Goal: Information Seeking & Learning: Learn about a topic

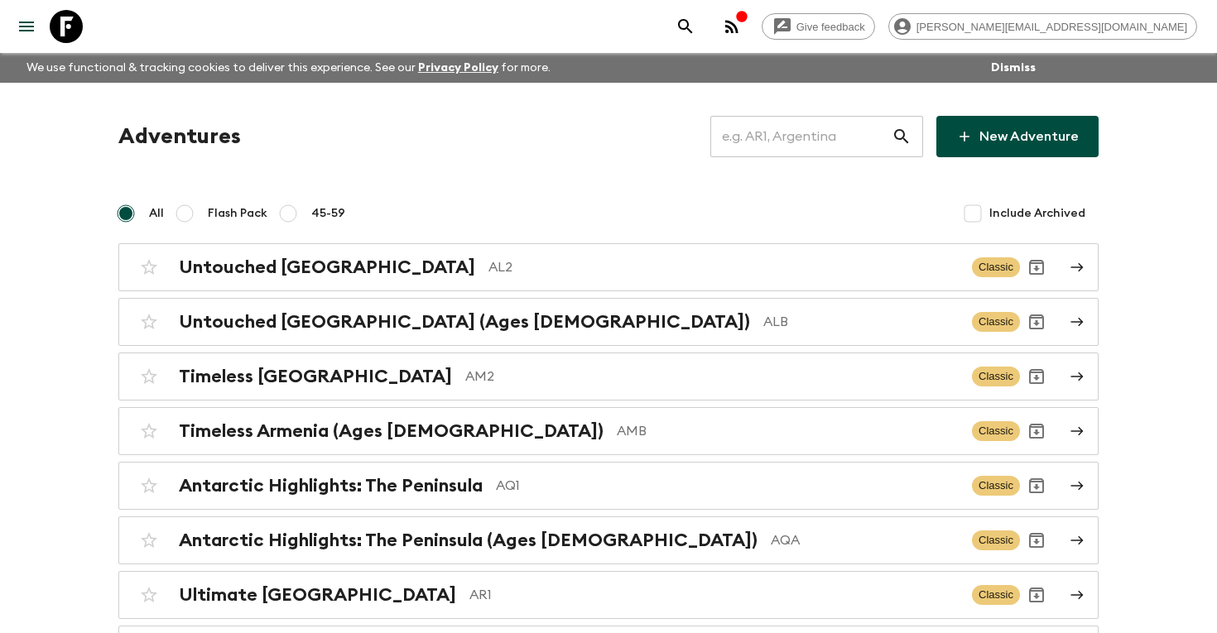
click at [773, 137] on input "text" at bounding box center [800, 136] width 181 height 46
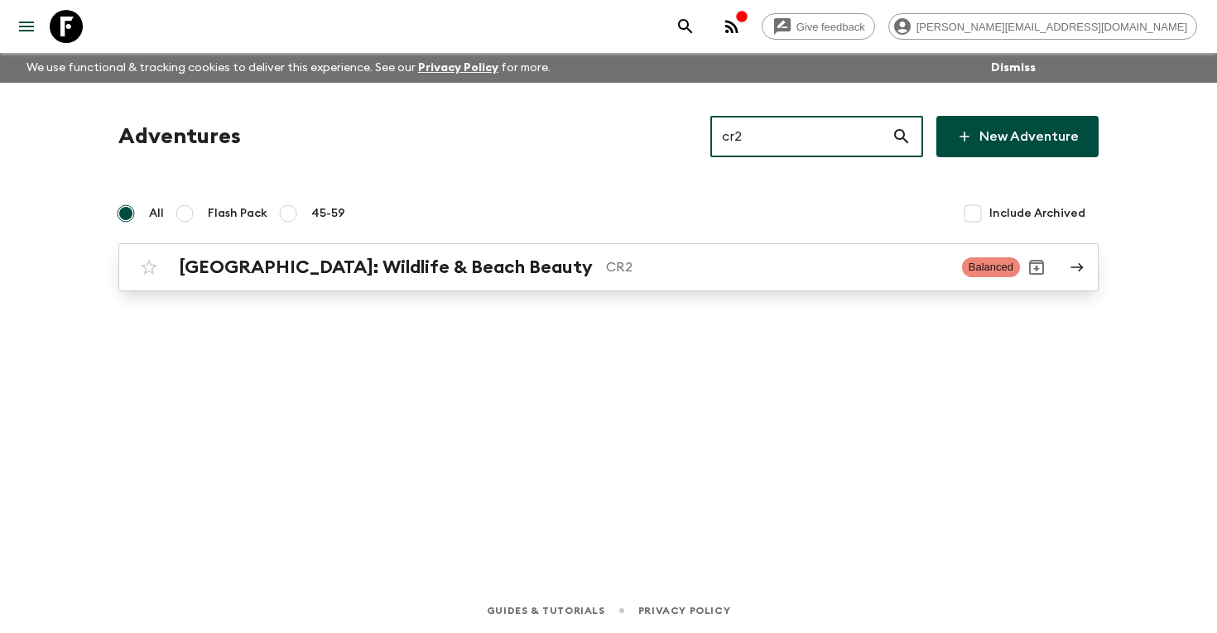
type input "cr2"
click at [624, 267] on p "CR2" at bounding box center [777, 267] width 343 height 20
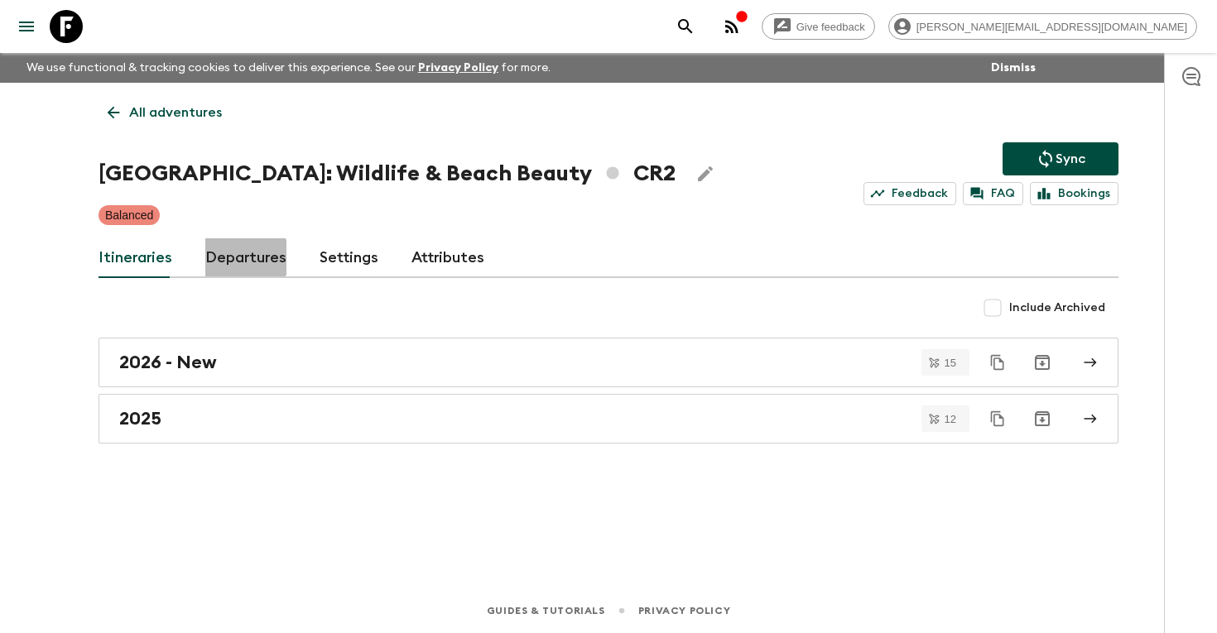
click at [243, 257] on link "Departures" at bounding box center [245, 258] width 81 height 40
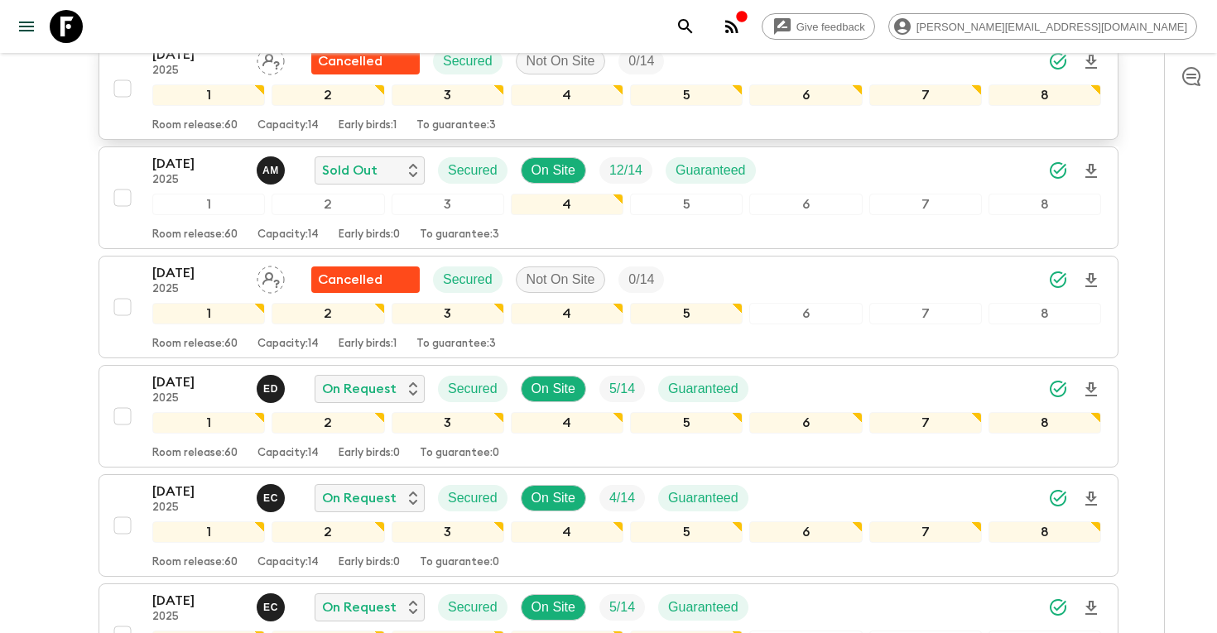
scroll to position [476, 0]
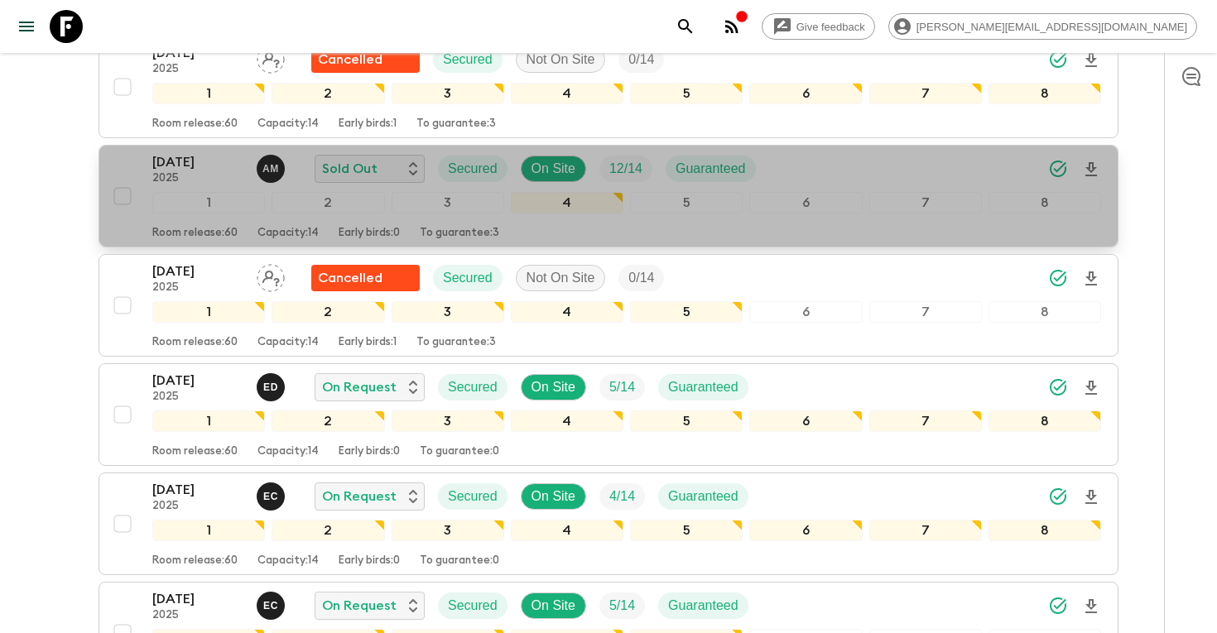
click at [210, 164] on p "[DATE]" at bounding box center [197, 162] width 91 height 20
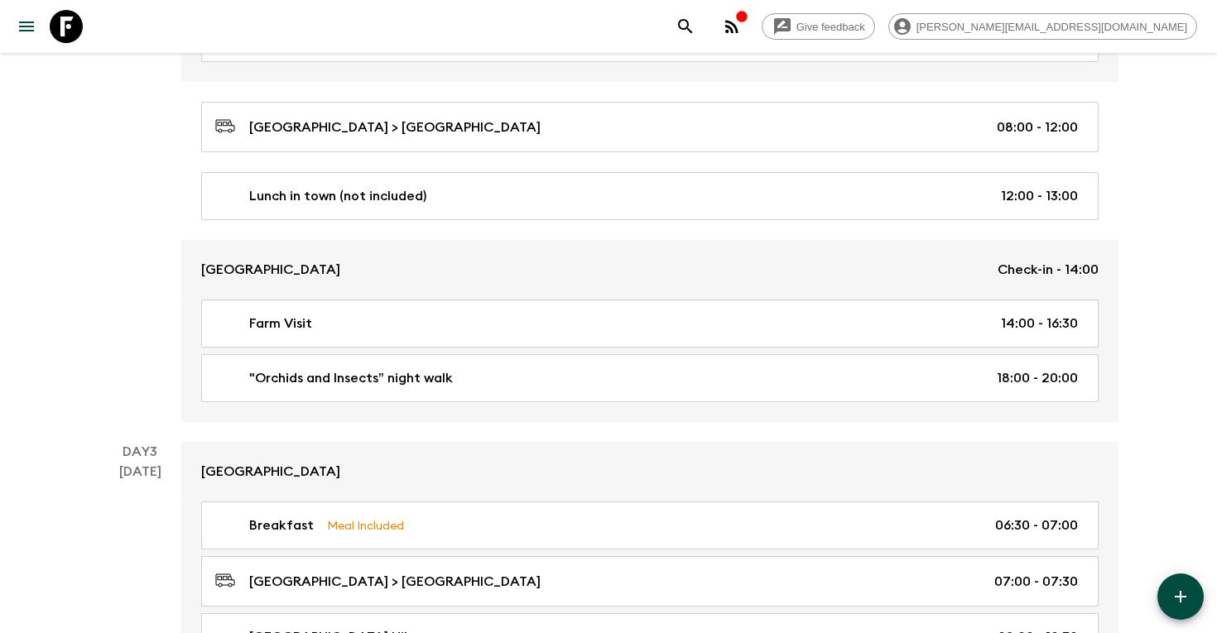
scroll to position [692, 0]
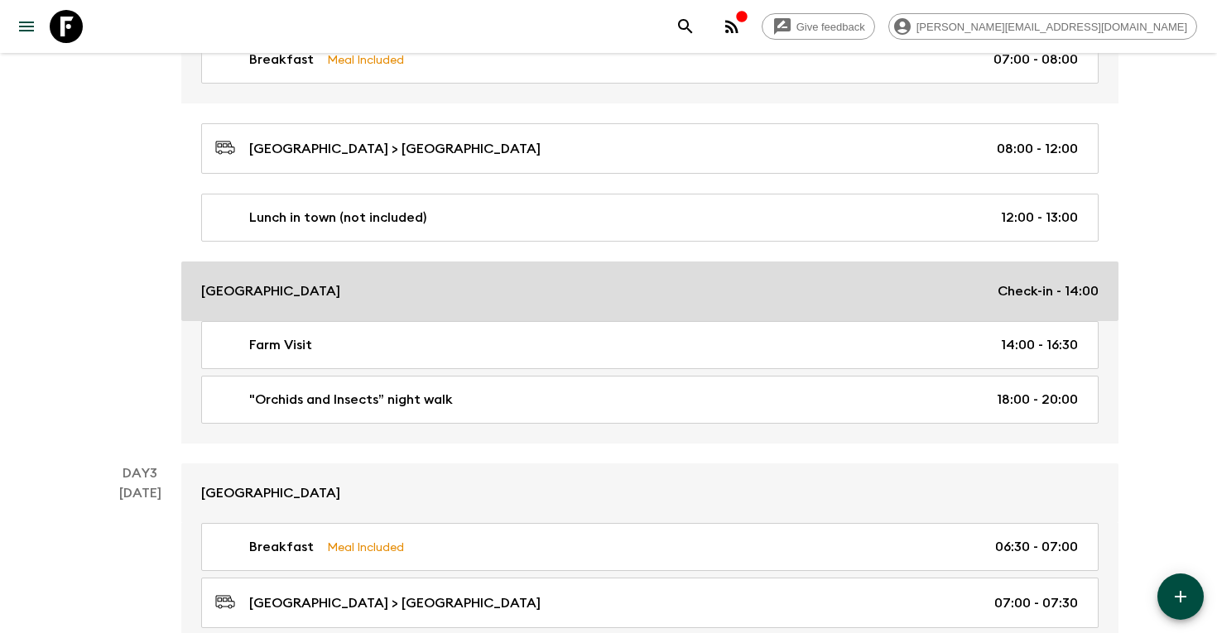
click at [248, 281] on p "[GEOGRAPHIC_DATA]" at bounding box center [270, 291] width 139 height 20
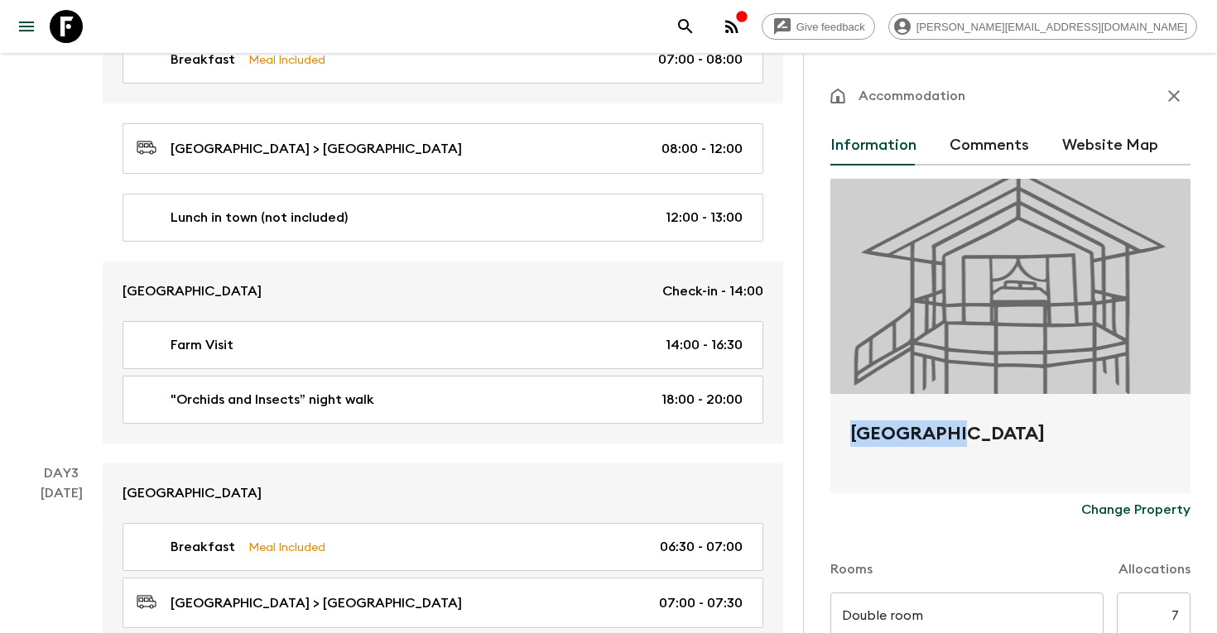
drag, startPoint x: 930, startPoint y: 433, endPoint x: 849, endPoint y: 430, distance: 80.4
click at [848, 430] on div "[GEOGRAPHIC_DATA]" at bounding box center [1010, 443] width 360 height 99
copy h2 "[GEOGRAPHIC_DATA]"
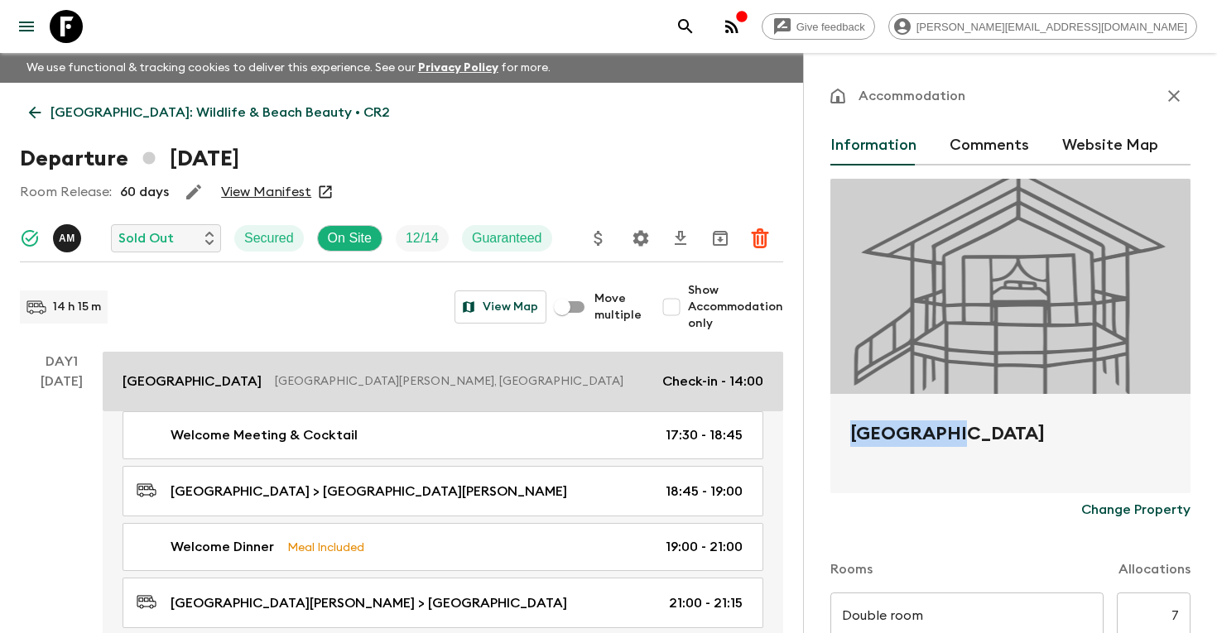
click at [547, 376] on p "[GEOGRAPHIC_DATA][PERSON_NAME], [GEOGRAPHIC_DATA]" at bounding box center [462, 381] width 374 height 17
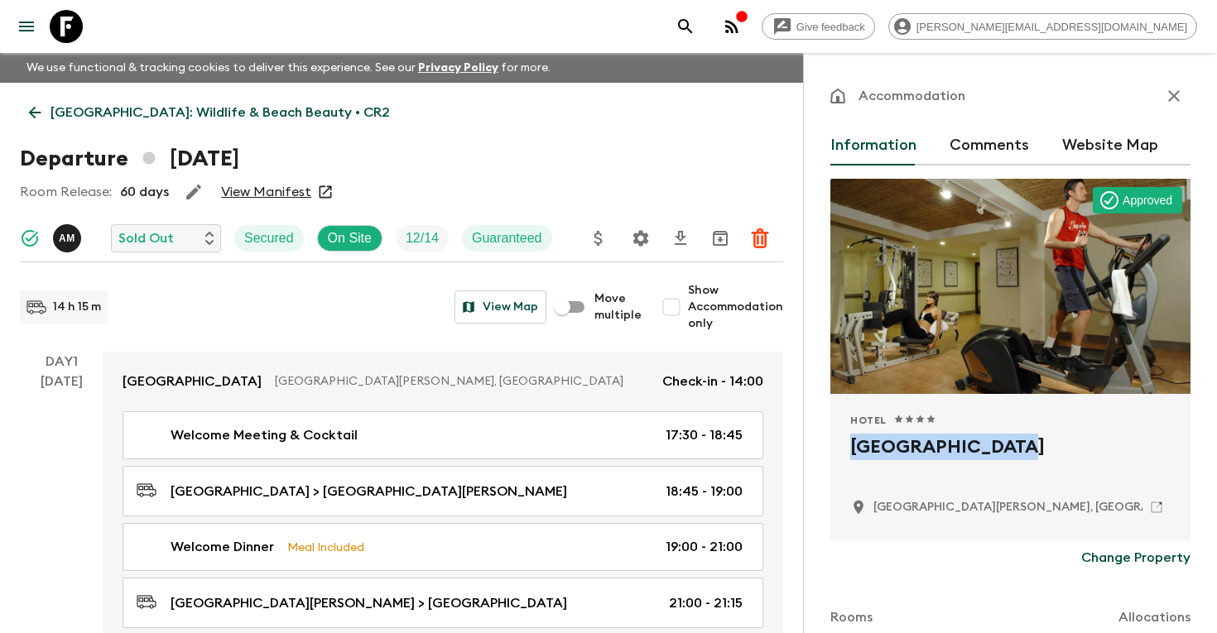
drag, startPoint x: 1006, startPoint y: 450, endPoint x: 798, endPoint y: 435, distance: 208.3
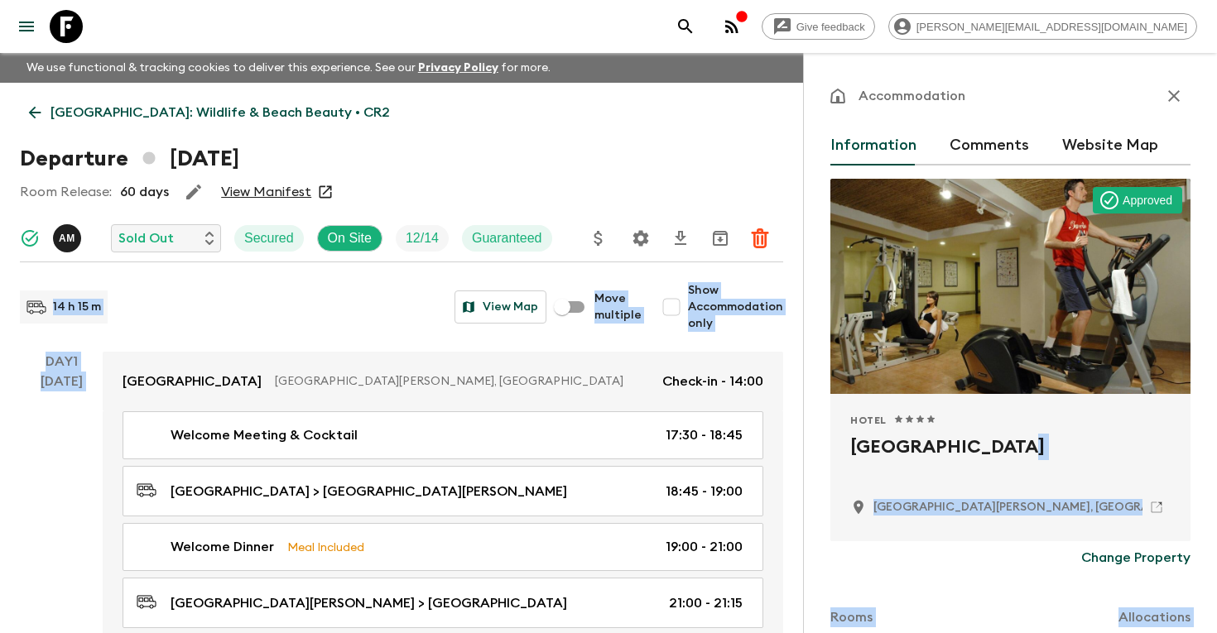
copy div "[GEOGRAPHIC_DATA][PERSON_NAME], [GEOGRAPHIC_DATA] Change Property Rooms Allocat…"
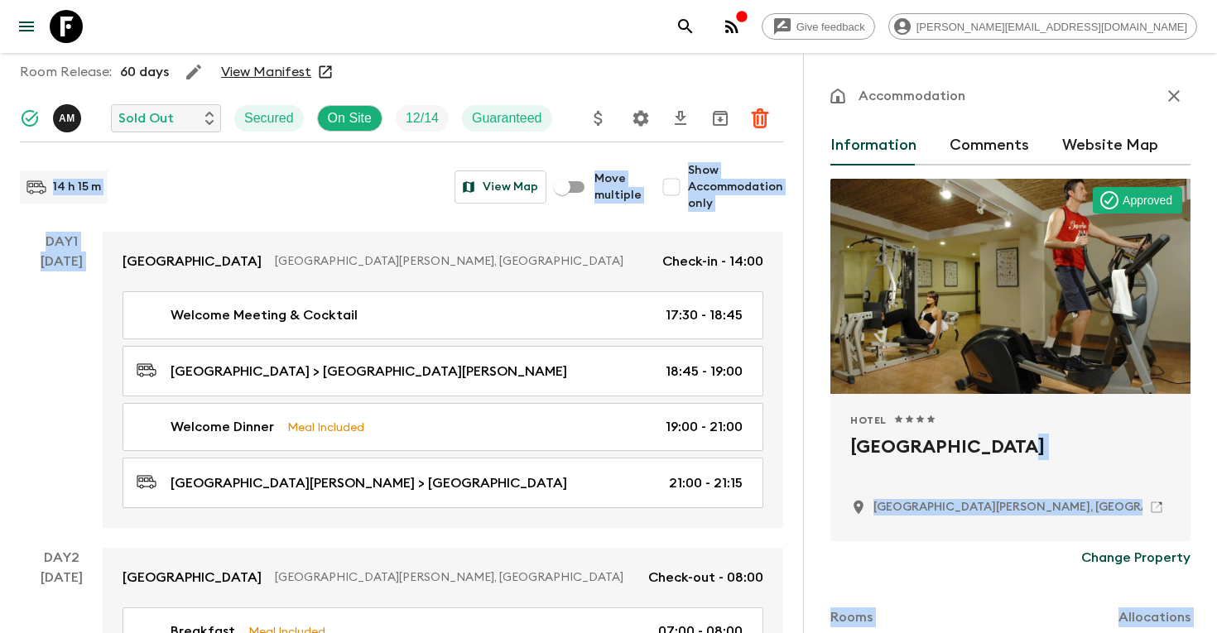
scroll to position [132, 0]
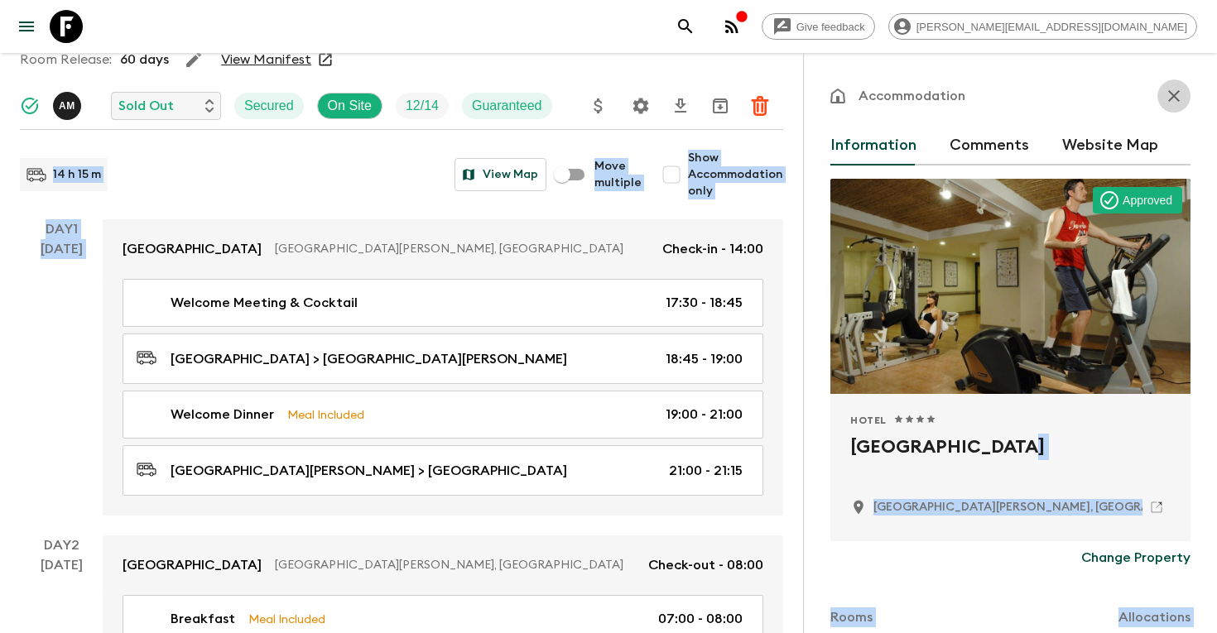
click at [1182, 89] on icon "button" at bounding box center [1174, 96] width 20 height 20
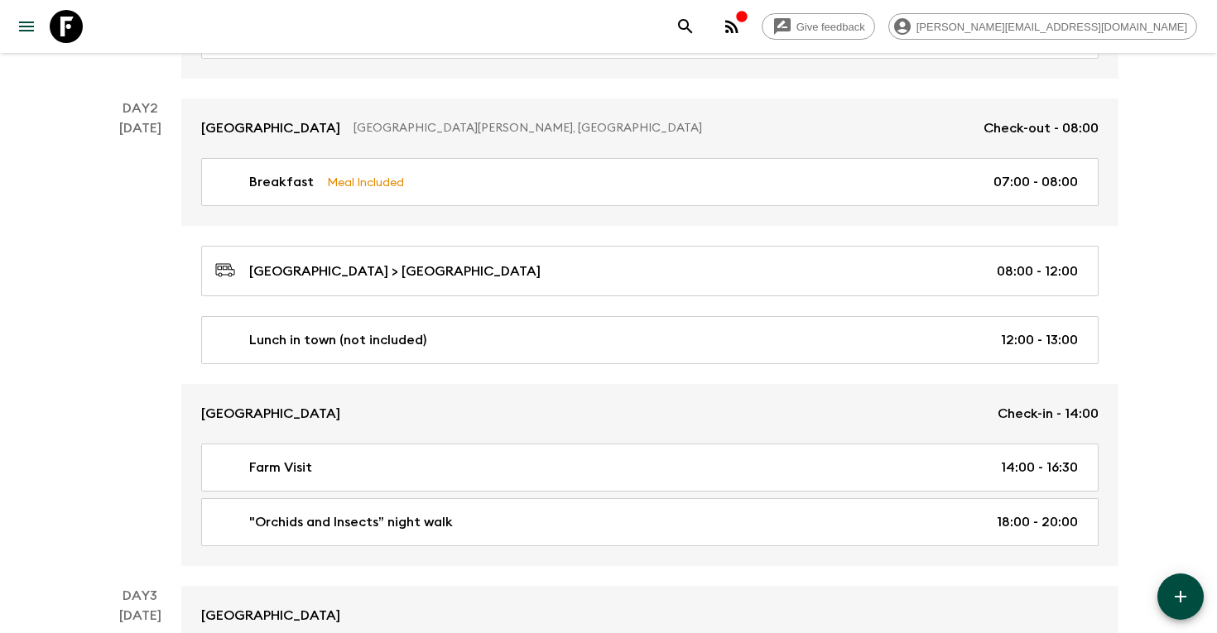
scroll to position [573, 0]
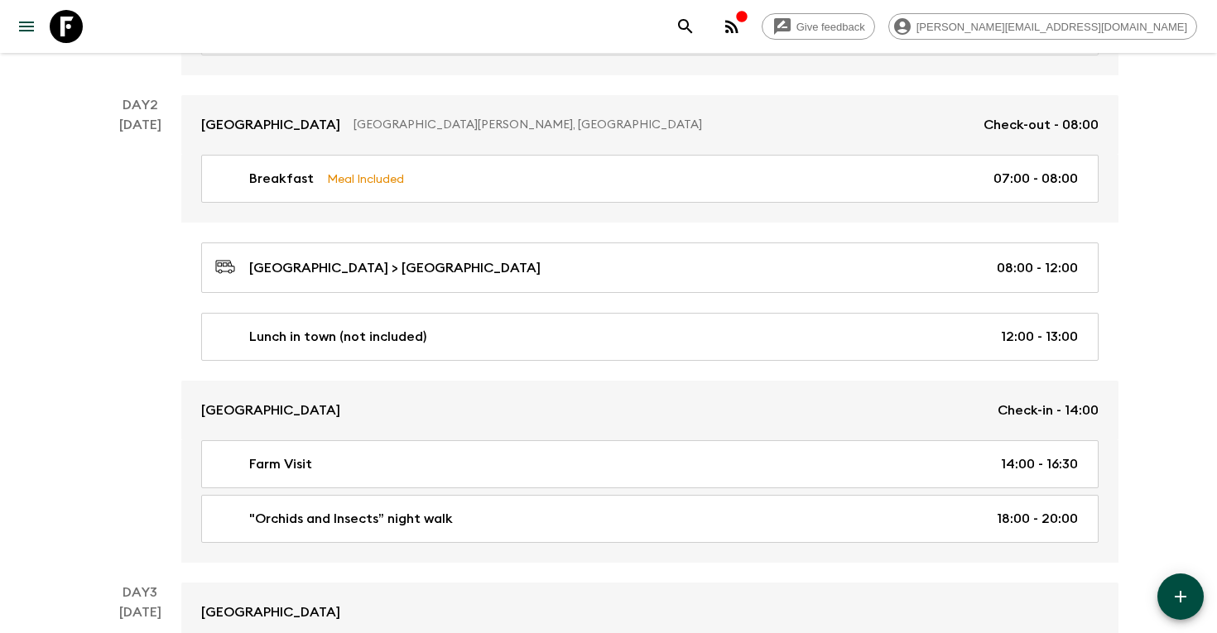
click at [739, 296] on div "[GEOGRAPHIC_DATA][PERSON_NAME], [GEOGRAPHIC_DATA] Check-out - 08:00 Breakfast M…" at bounding box center [649, 329] width 937 height 468
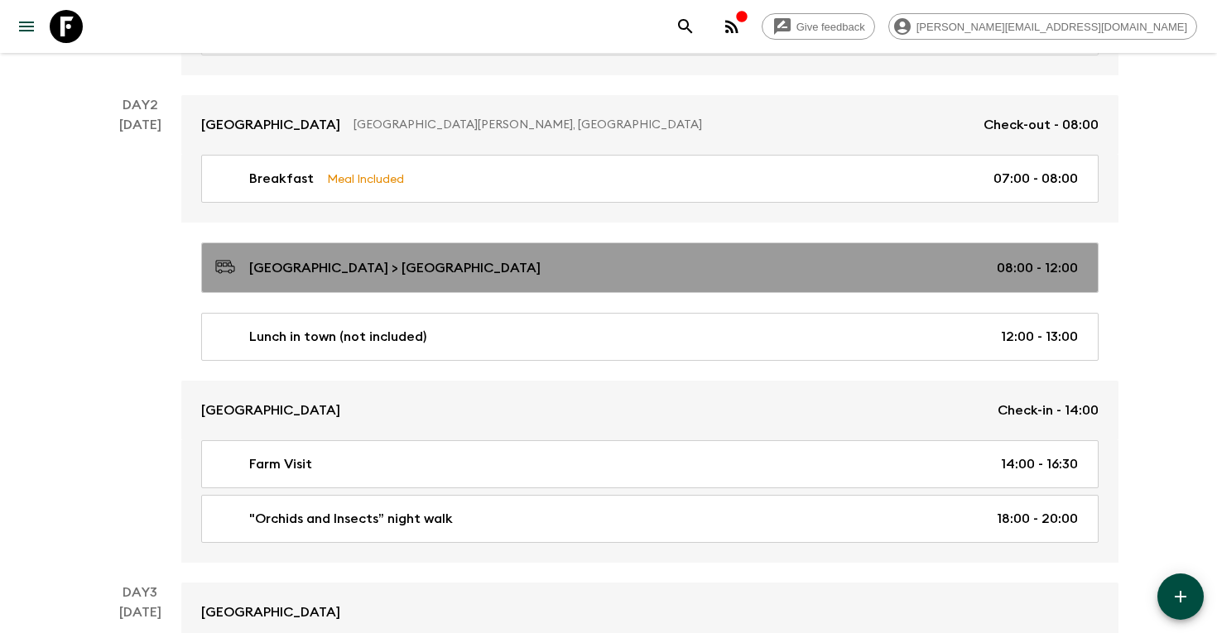
click at [752, 259] on div "[GEOGRAPHIC_DATA] > [GEOGRAPHIC_DATA] 08:00 - 12:00" at bounding box center [646, 268] width 863 height 22
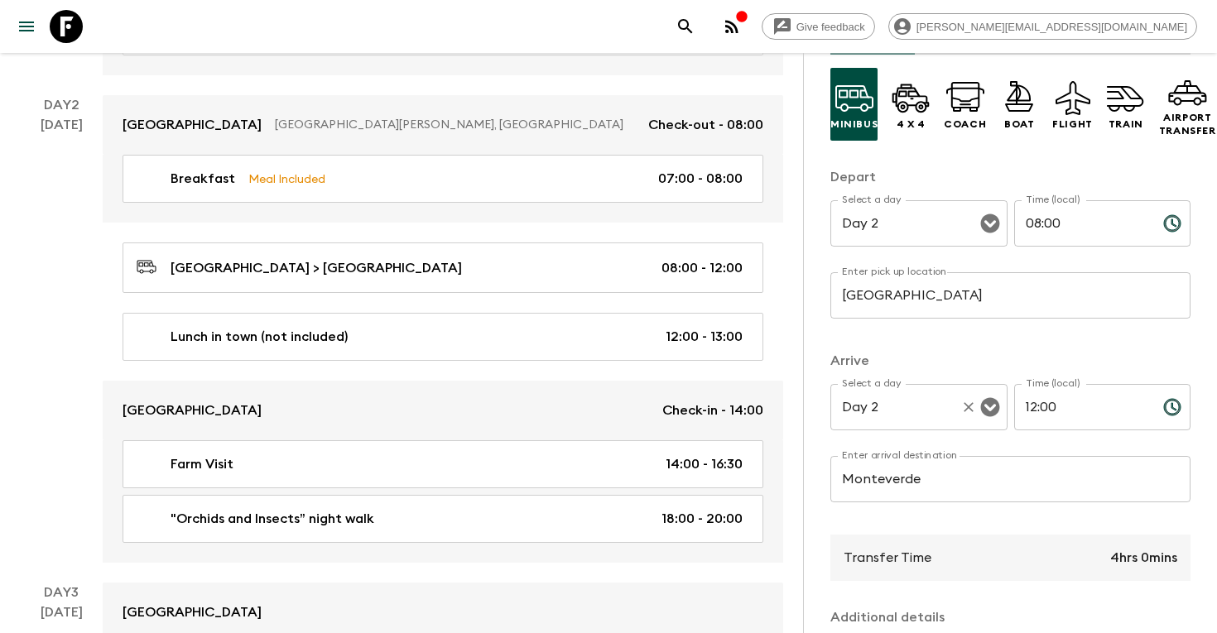
scroll to position [124, 0]
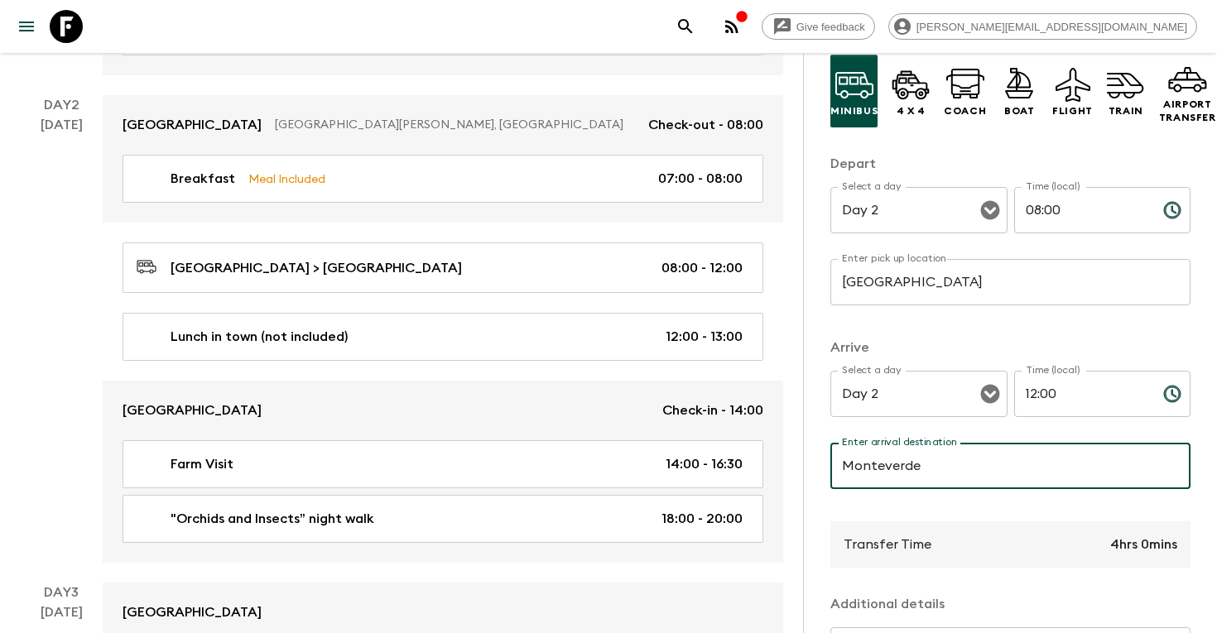
drag, startPoint x: 935, startPoint y: 476, endPoint x: 1005, endPoint y: 467, distance: 71.0
click at [1005, 467] on input "Monteverde" at bounding box center [1010, 466] width 360 height 46
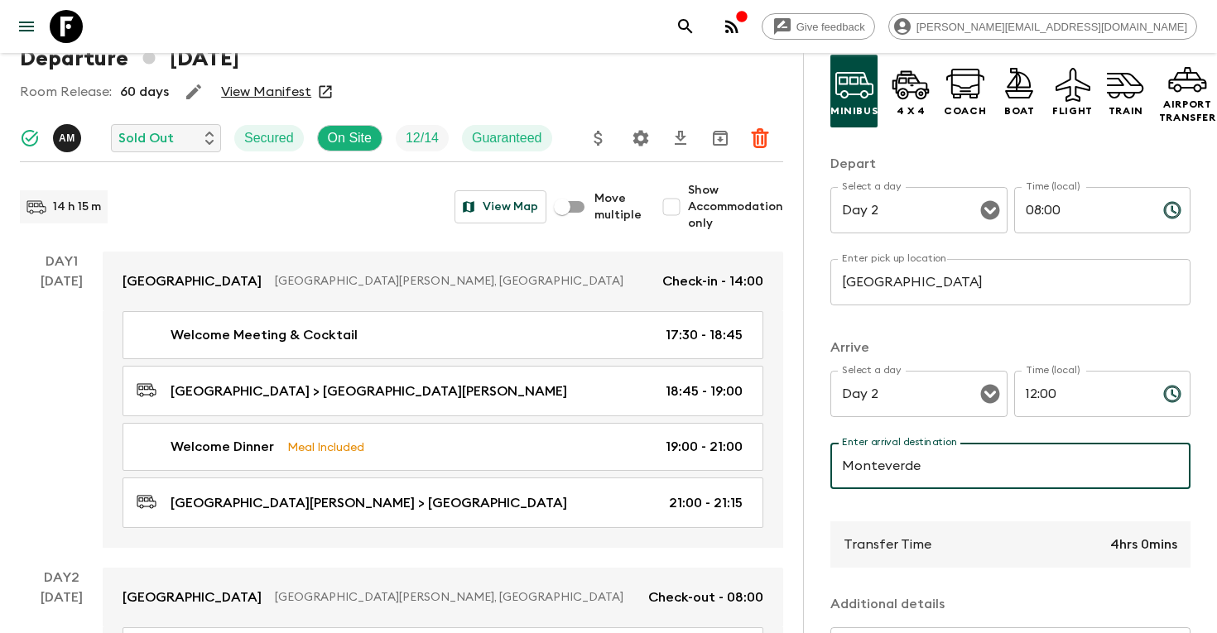
scroll to position [103, 0]
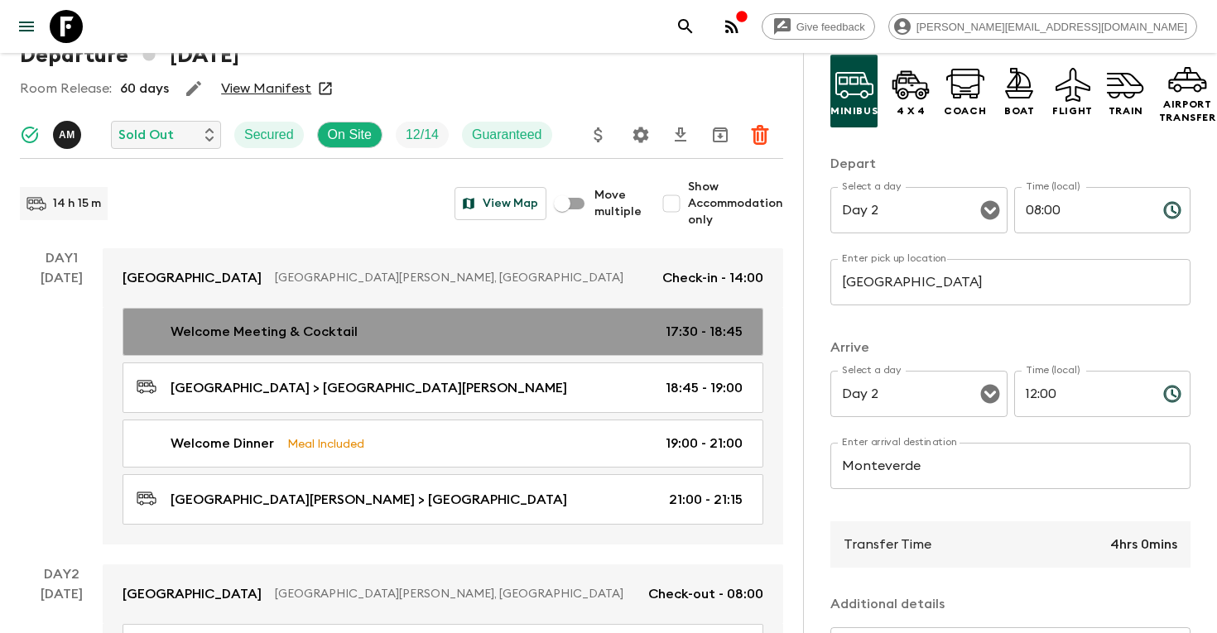
click at [421, 327] on div "Welcome Meeting & Cocktail 17:30 - 18:45" at bounding box center [440, 332] width 606 height 20
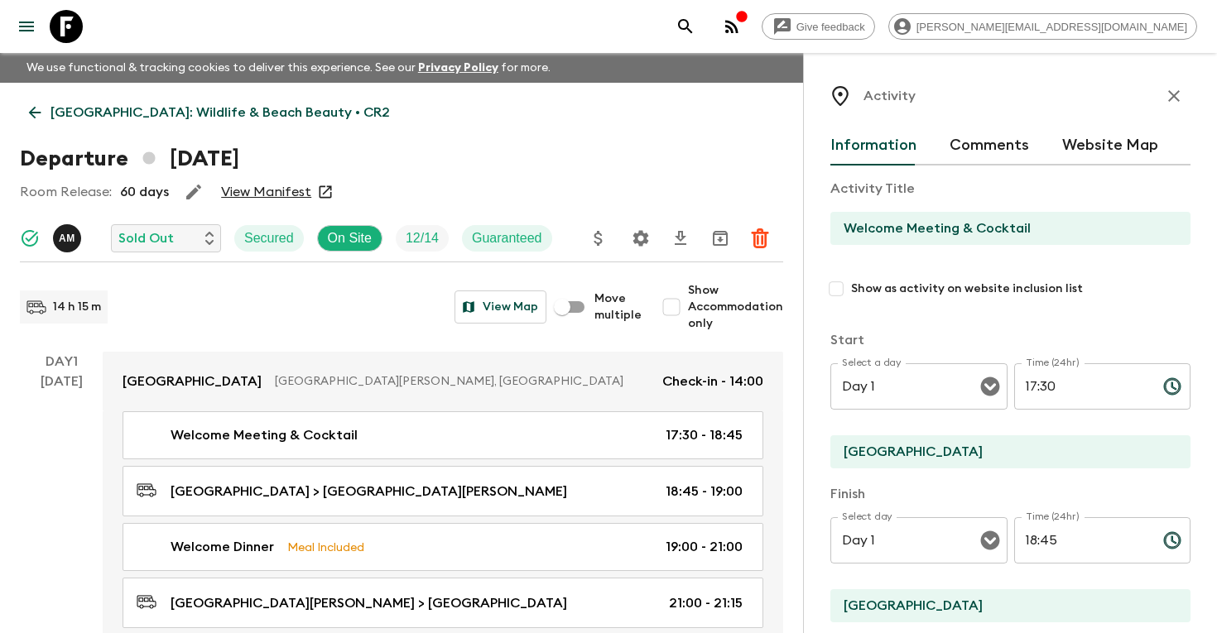
click at [275, 109] on p "[GEOGRAPHIC_DATA]: Wildlife & Beach Beauty • CR2" at bounding box center [220, 113] width 339 height 20
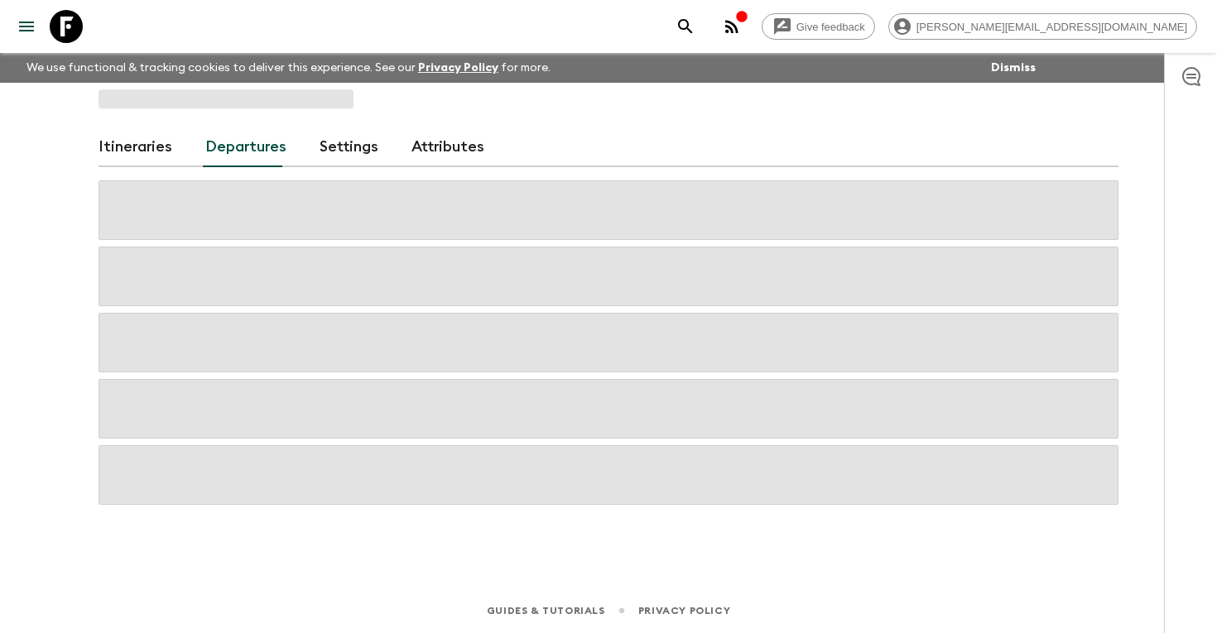
click at [692, 30] on icon "search adventures" at bounding box center [685, 26] width 14 height 14
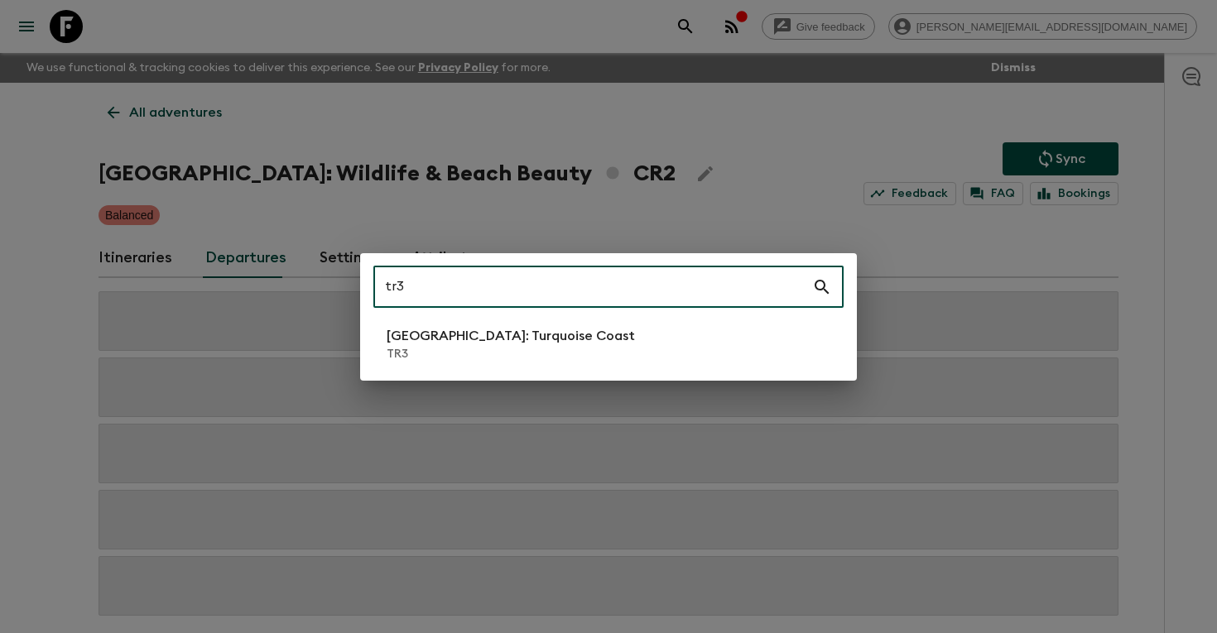
type input "tr3"
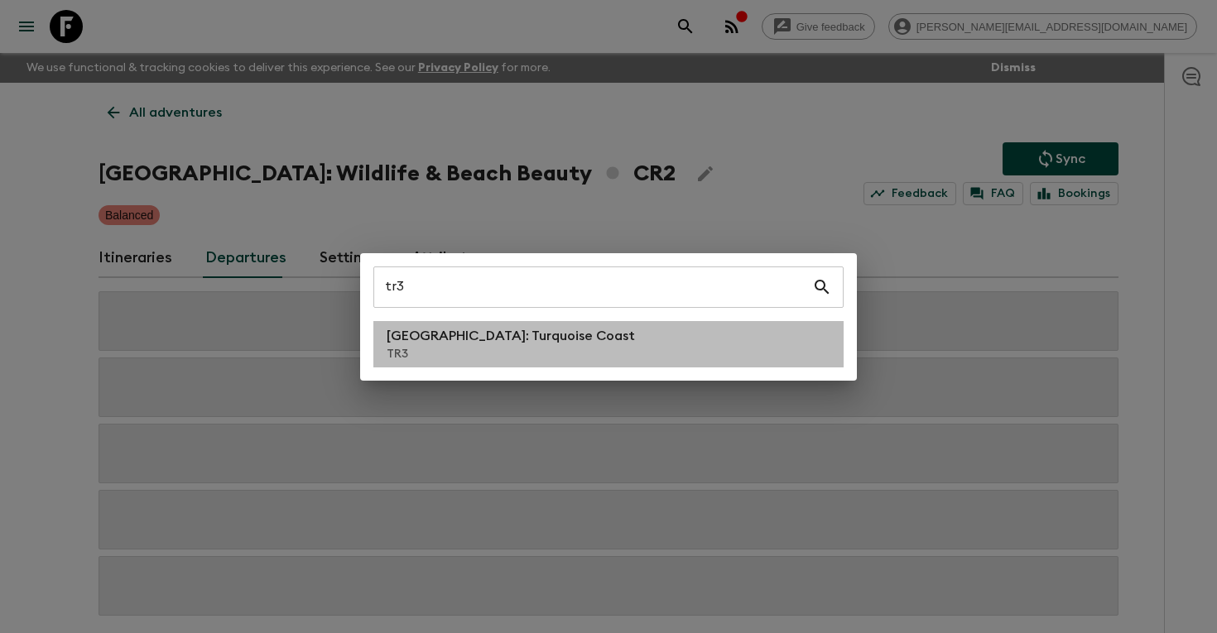
click at [436, 344] on p "[GEOGRAPHIC_DATA]: Turquoise Coast" at bounding box center [511, 336] width 248 height 20
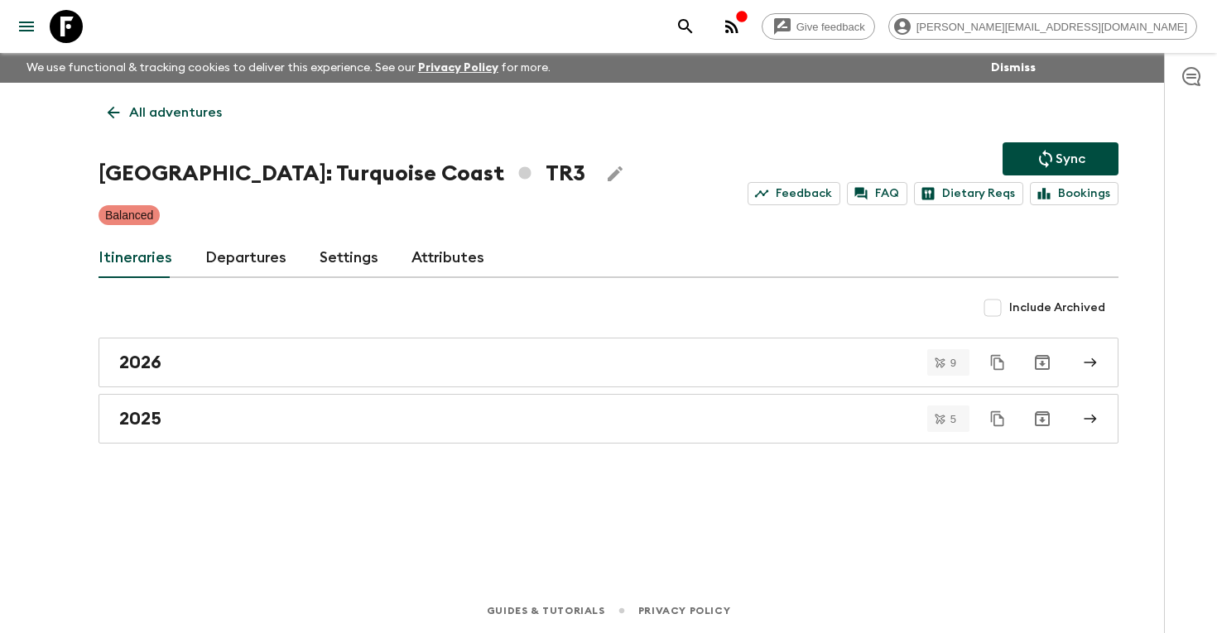
click at [262, 259] on link "Departures" at bounding box center [245, 258] width 81 height 40
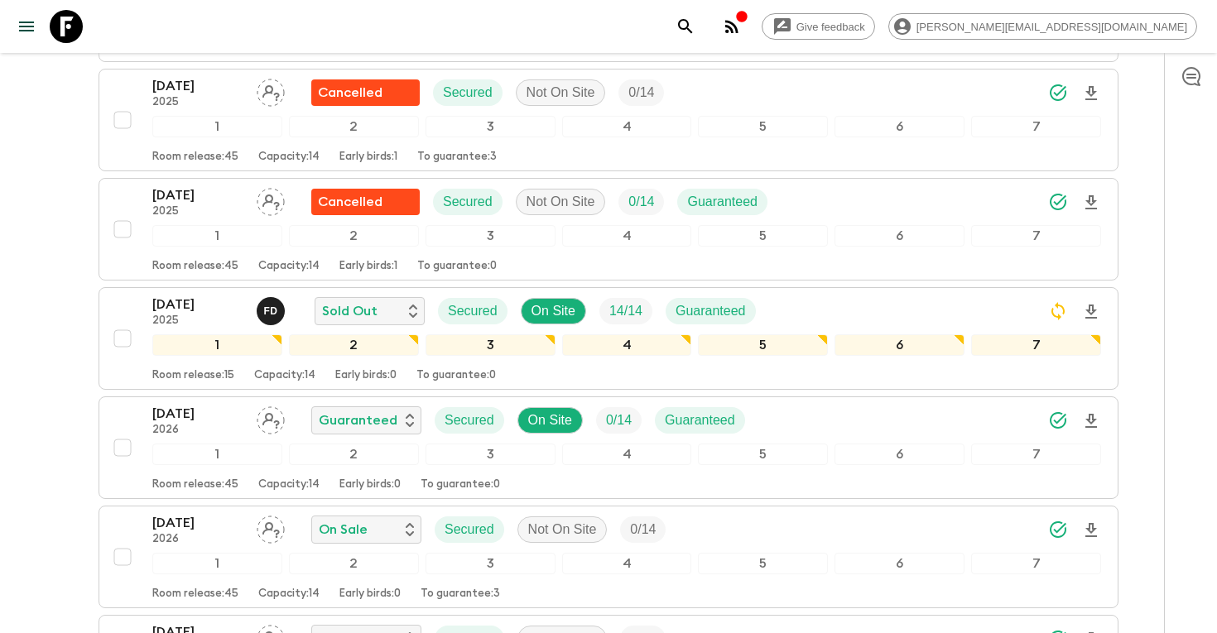
scroll to position [563, 0]
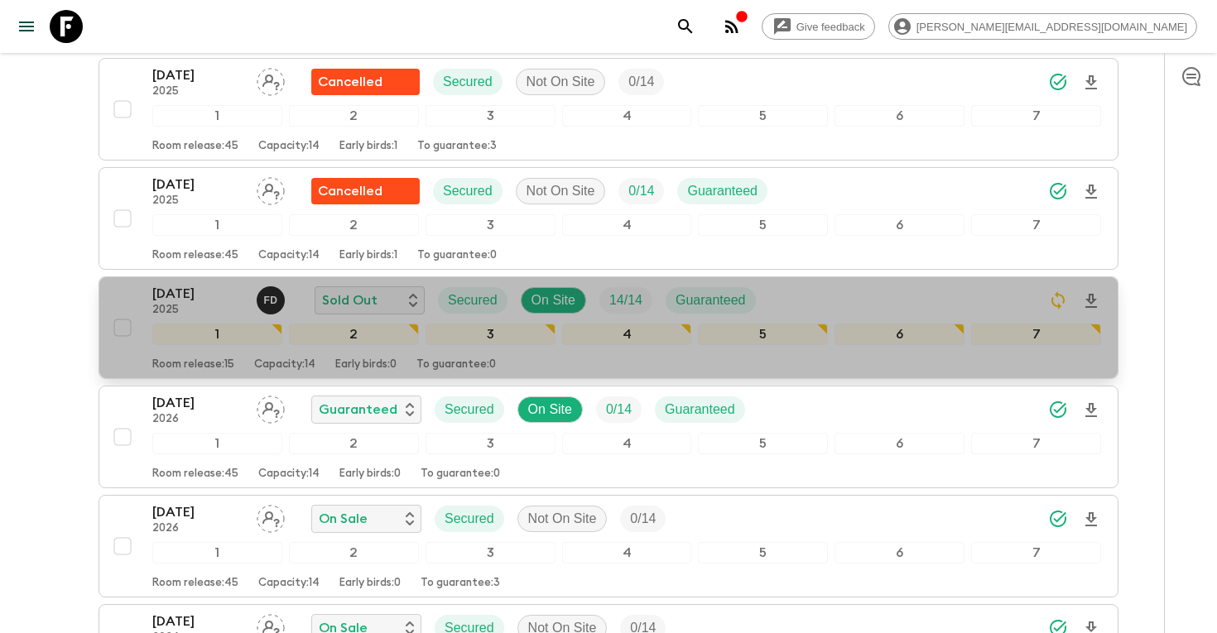
click at [200, 294] on p "[DATE]" at bounding box center [197, 294] width 91 height 20
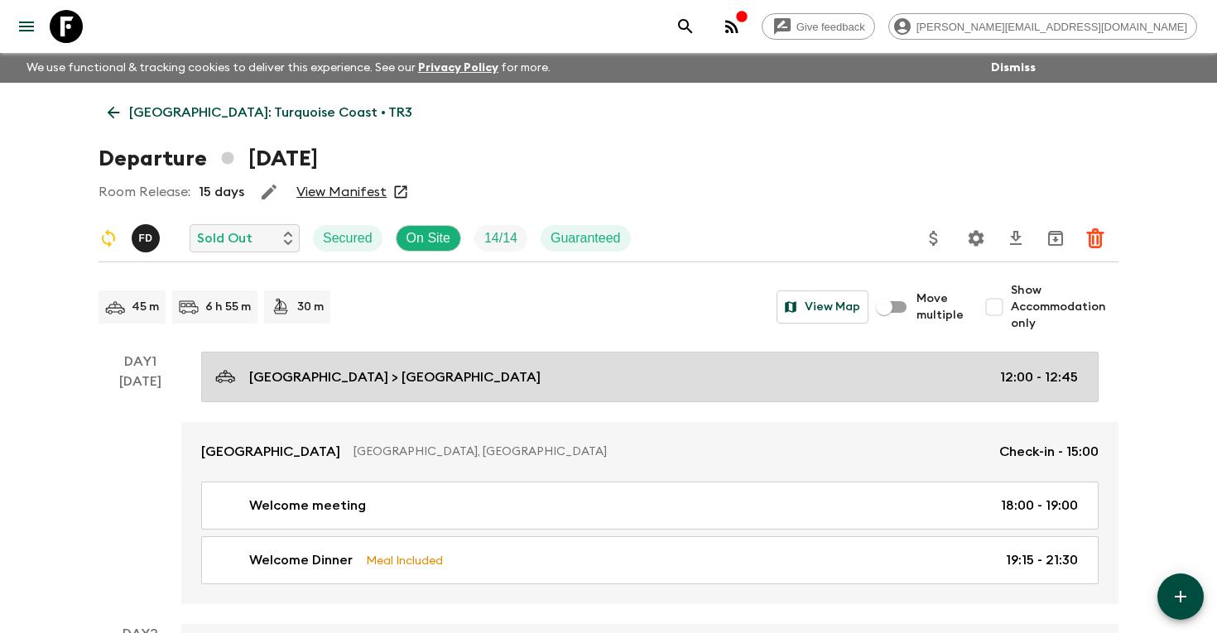
click at [315, 386] on p "[GEOGRAPHIC_DATA] > [GEOGRAPHIC_DATA]" at bounding box center [394, 378] width 291 height 20
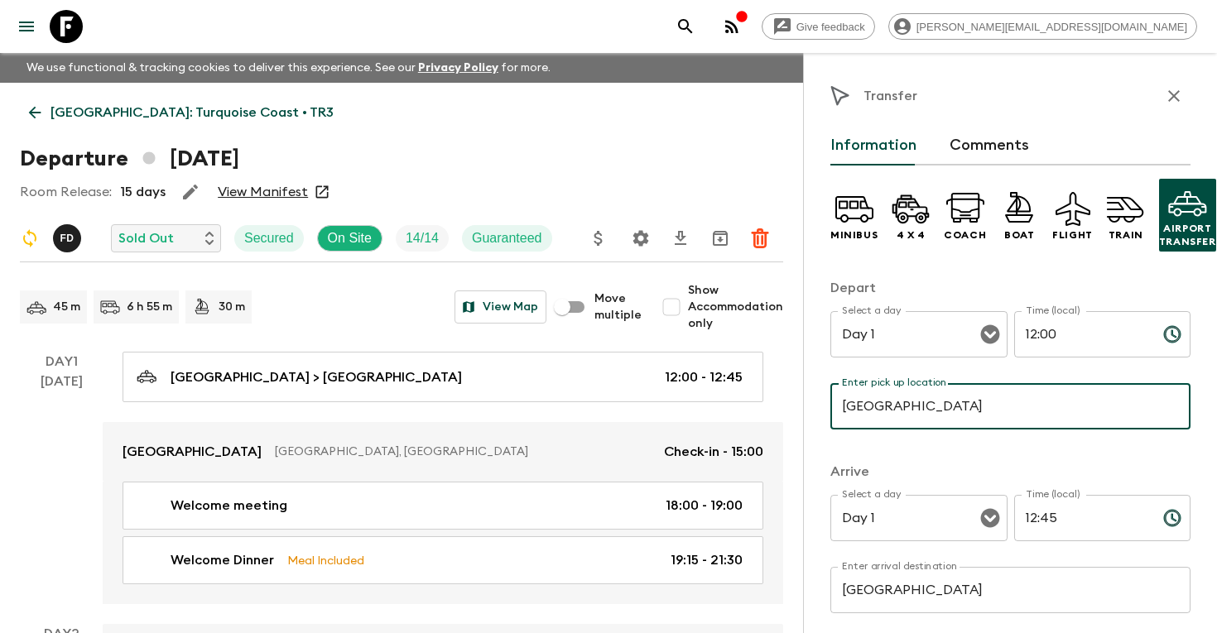
click at [917, 402] on input "[GEOGRAPHIC_DATA]" at bounding box center [1010, 406] width 360 height 46
